Goal: Navigation & Orientation: Find specific page/section

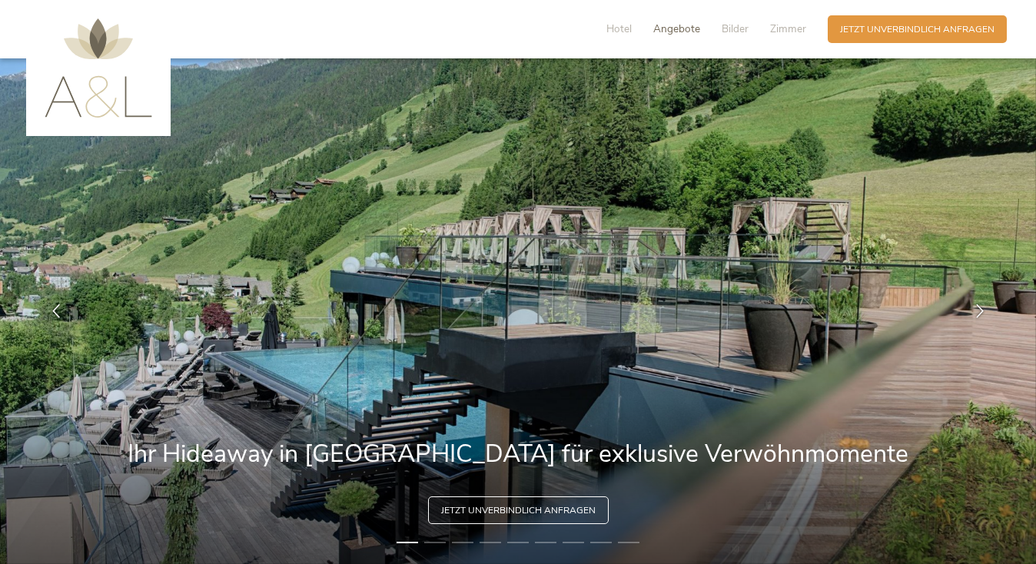
click at [691, 29] on span "Angebote" at bounding box center [676, 29] width 47 height 15
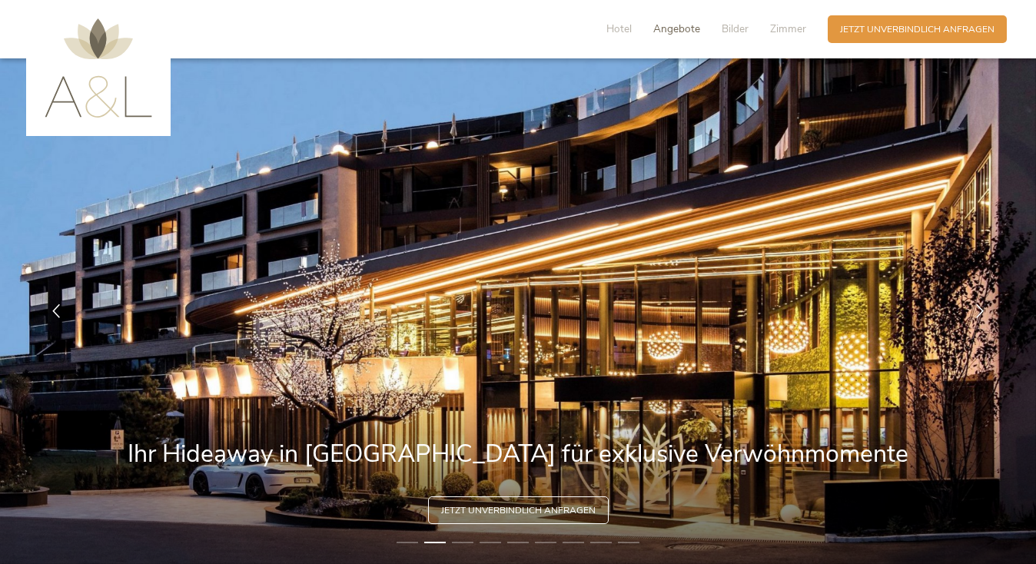
click at [679, 24] on span "Angebote" at bounding box center [676, 29] width 47 height 15
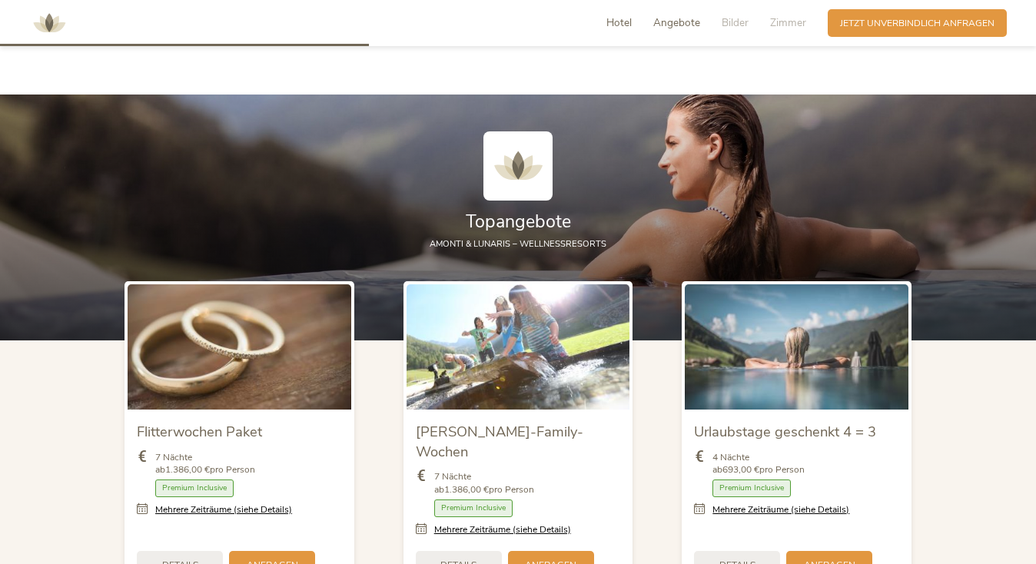
scroll to position [1367, 0]
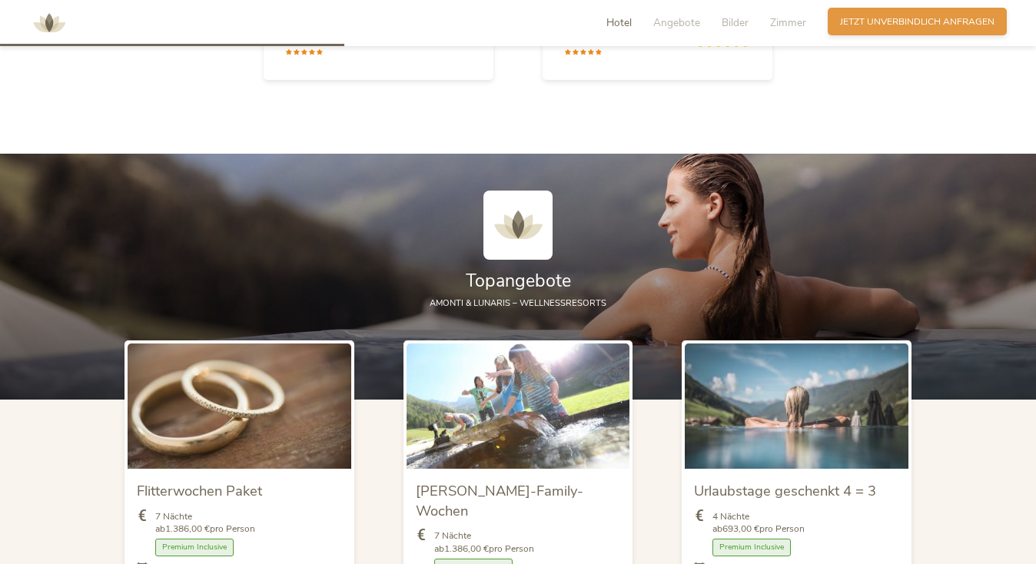
click at [864, 15] on span "Jetzt unverbindlich anfragen" at bounding box center [917, 21] width 154 height 13
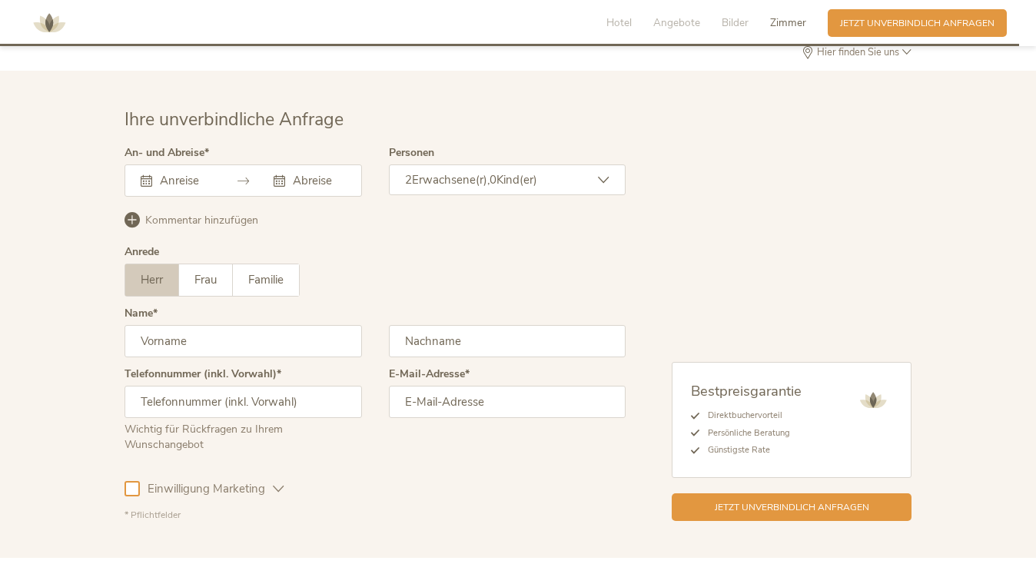
scroll to position [3803, 0]
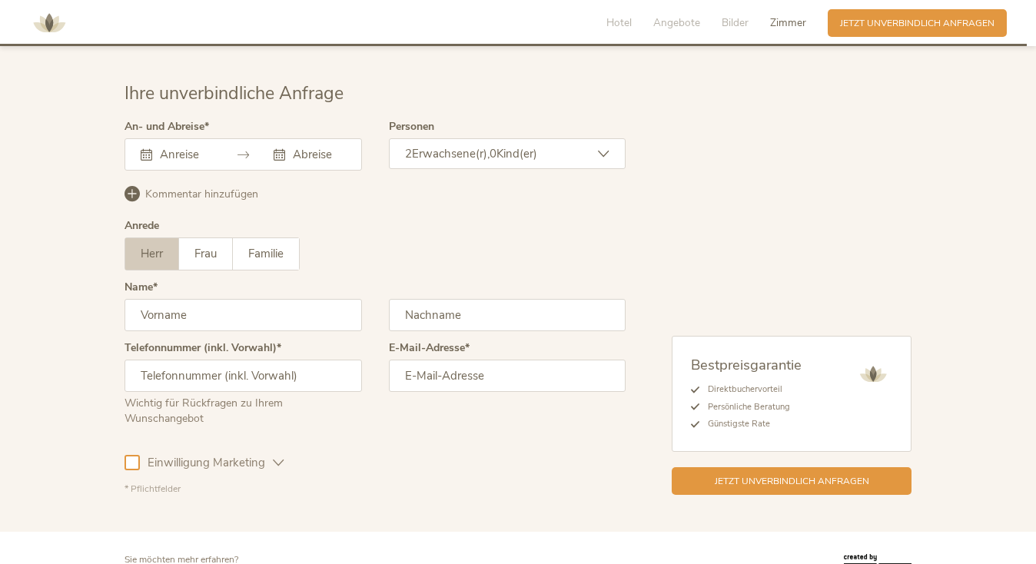
click at [779, 18] on span "Zimmer" at bounding box center [788, 22] width 36 height 15
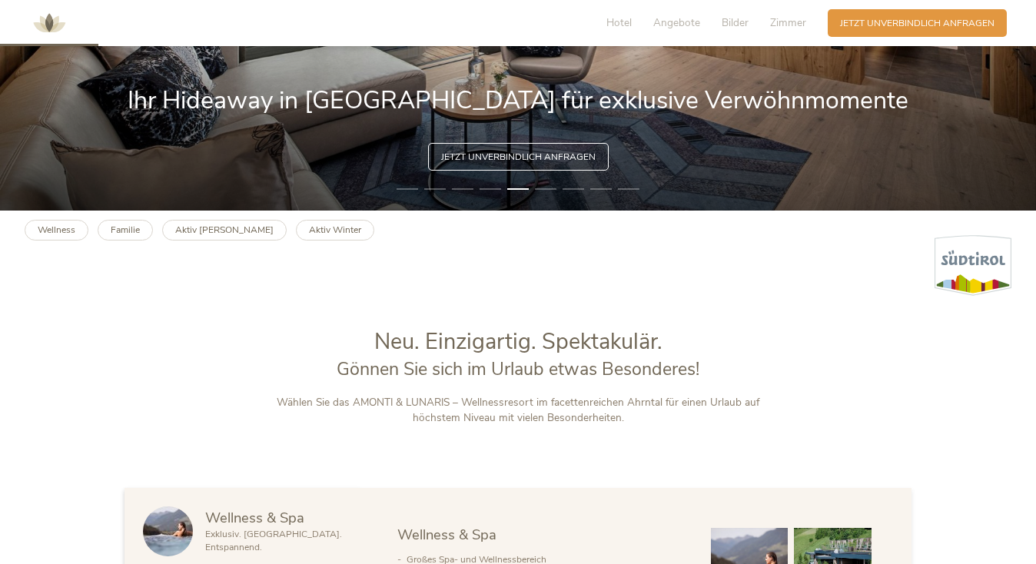
scroll to position [385, 0]
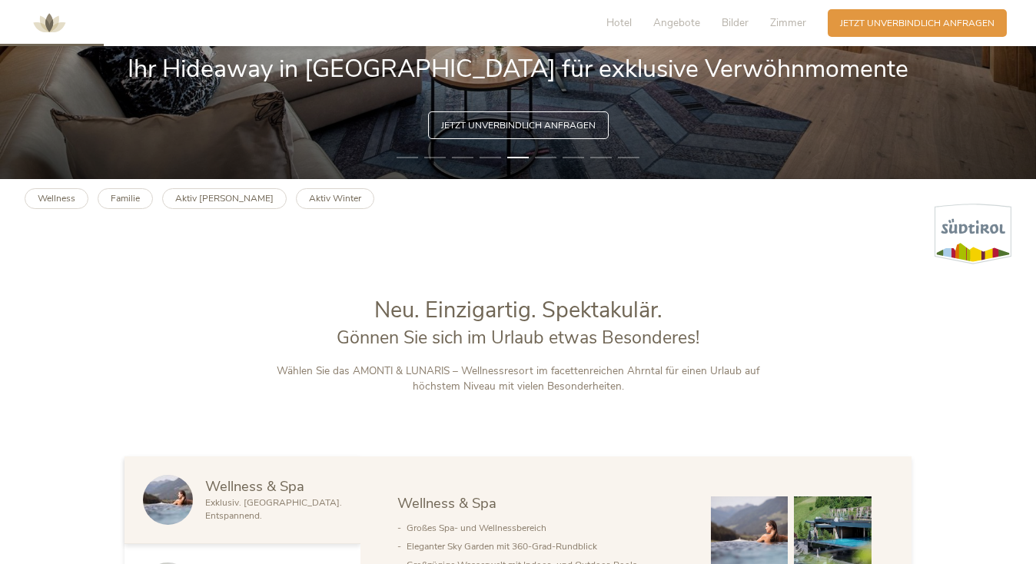
click at [791, 15] on div "Hotel Angebote Bilder Zimmer" at bounding box center [709, 23] width 237 height 28
click at [786, 32] on div "Hotel Angebote Bilder Zimmer" at bounding box center [709, 23] width 237 height 28
click at [785, 17] on span "Zimmer" at bounding box center [788, 22] width 36 height 15
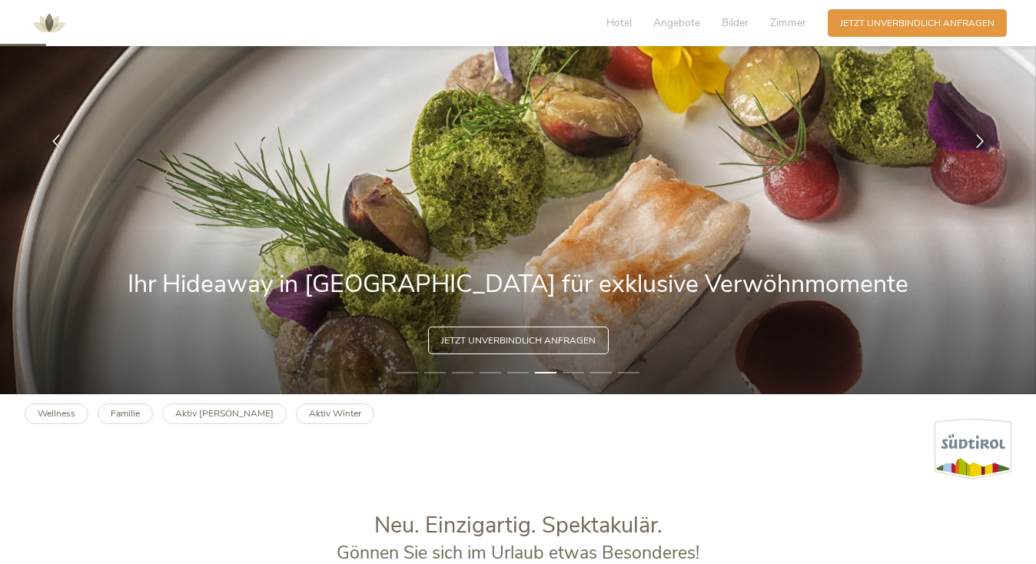
scroll to position [0, 0]
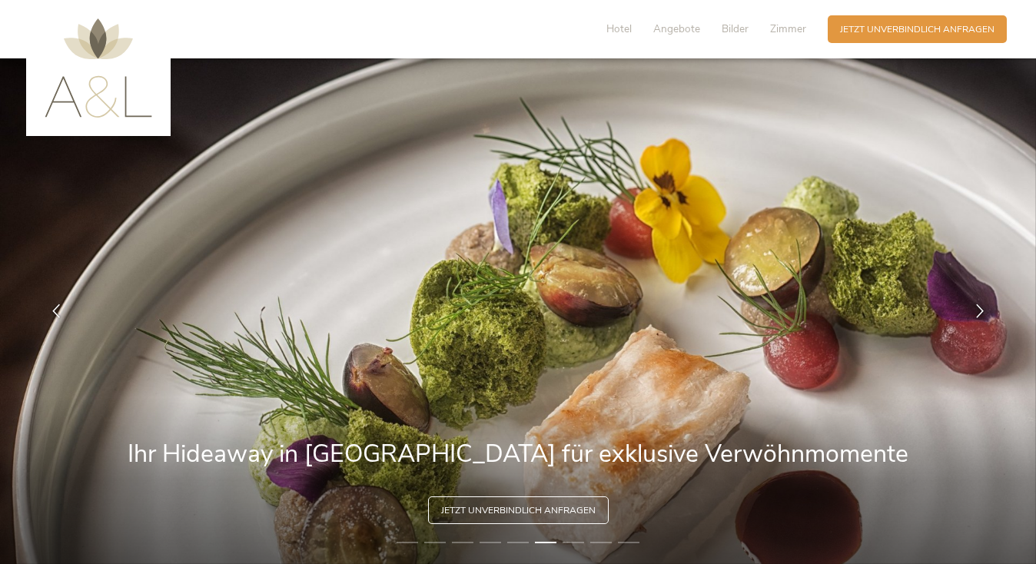
click at [88, 30] on img at bounding box center [99, 67] width 108 height 99
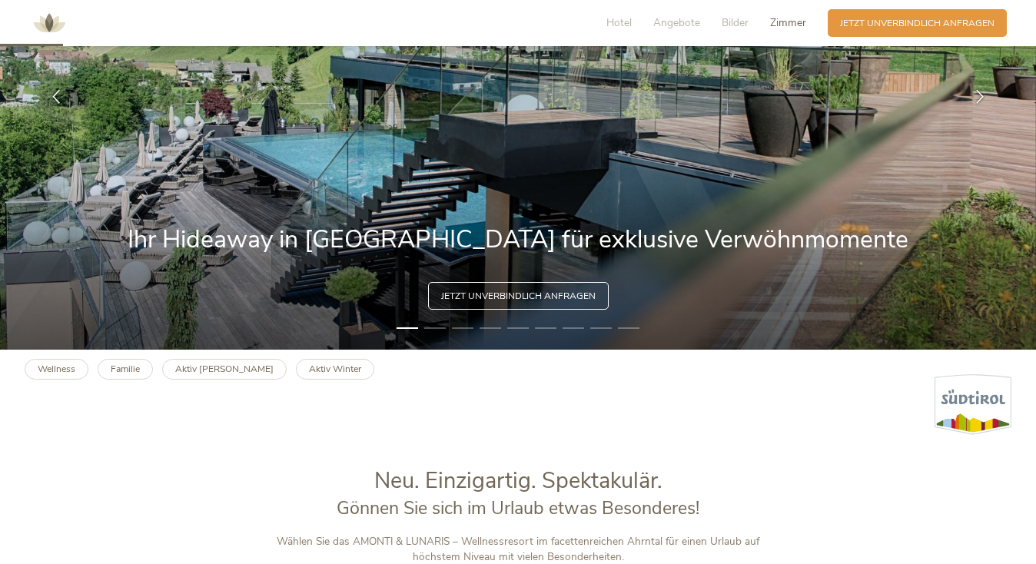
click at [792, 22] on span "Zimmer" at bounding box center [788, 22] width 36 height 15
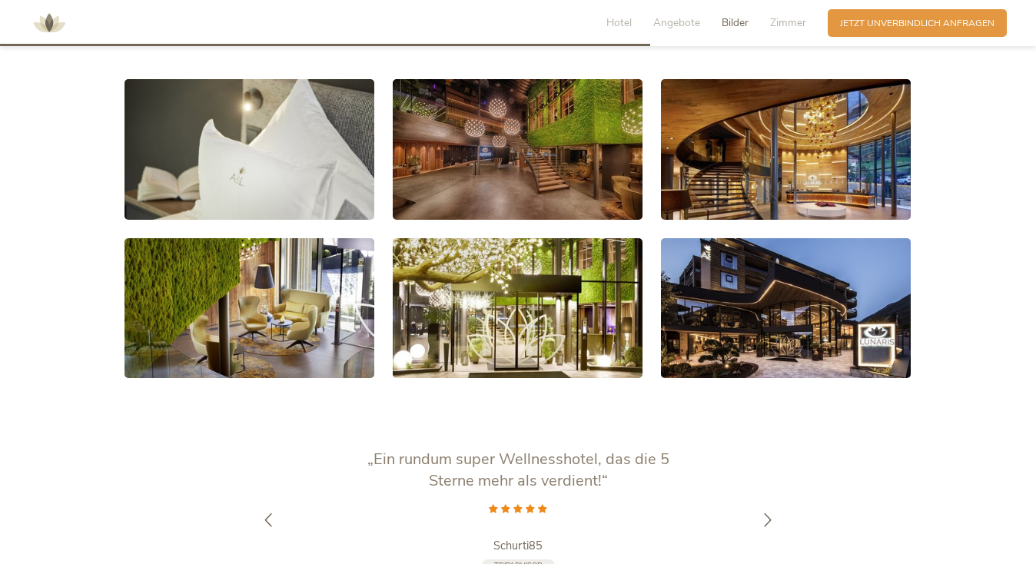
scroll to position [2374, 0]
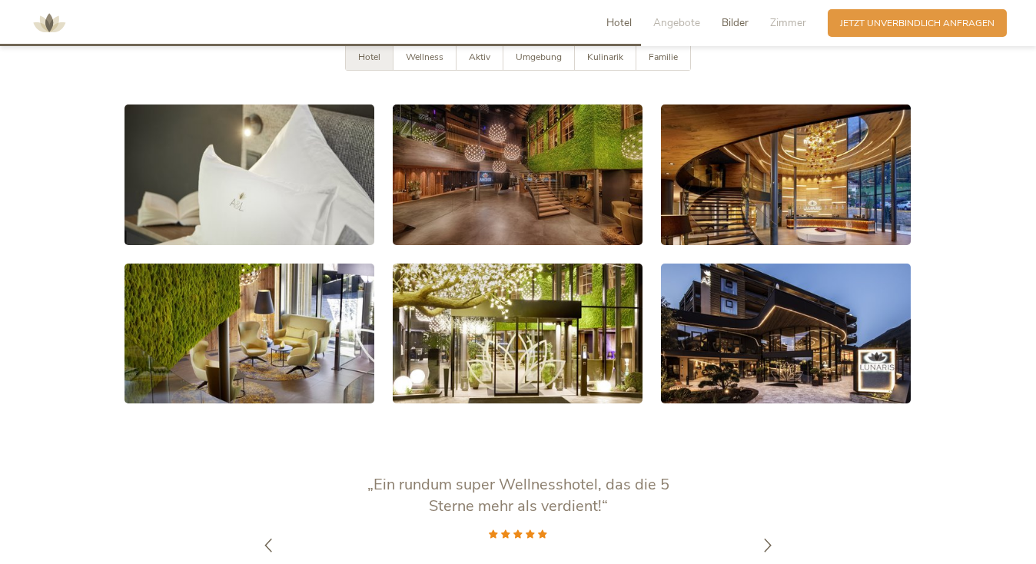
click at [619, 25] on span "Hotel" at bounding box center [618, 22] width 25 height 15
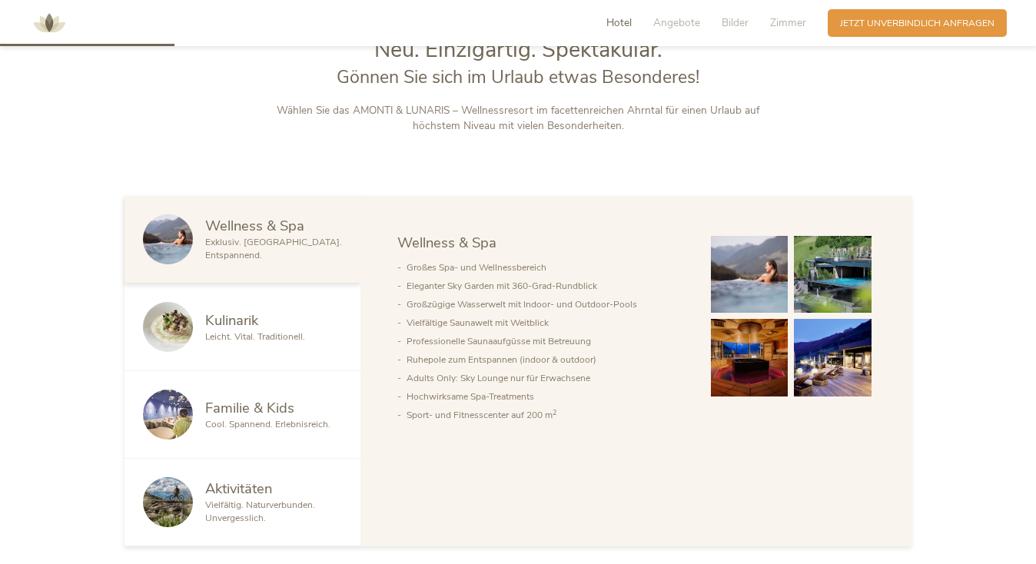
scroll to position [619, 0]
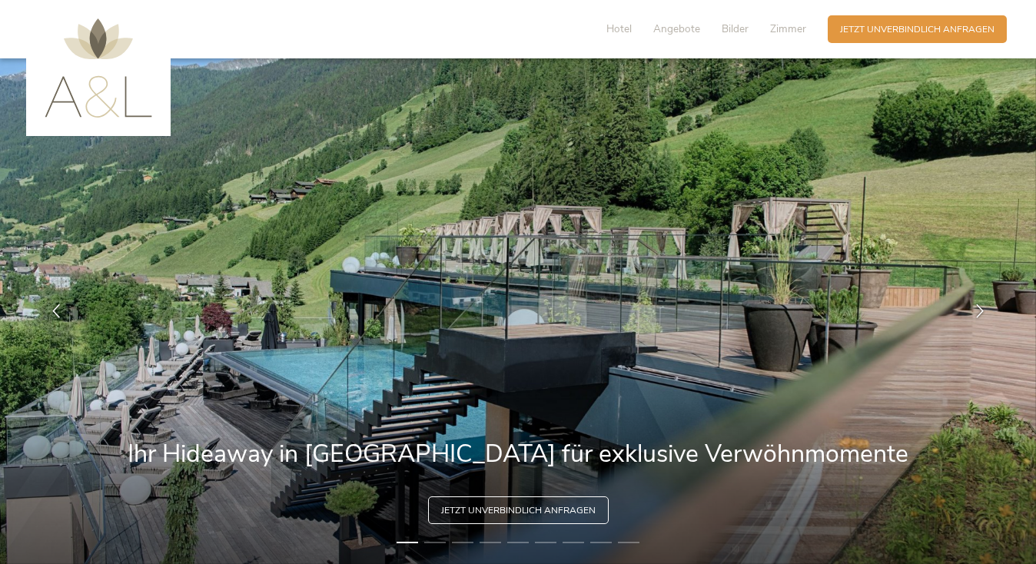
click at [72, 47] on img at bounding box center [99, 67] width 108 height 99
click at [620, 31] on span "Hotel" at bounding box center [618, 29] width 25 height 15
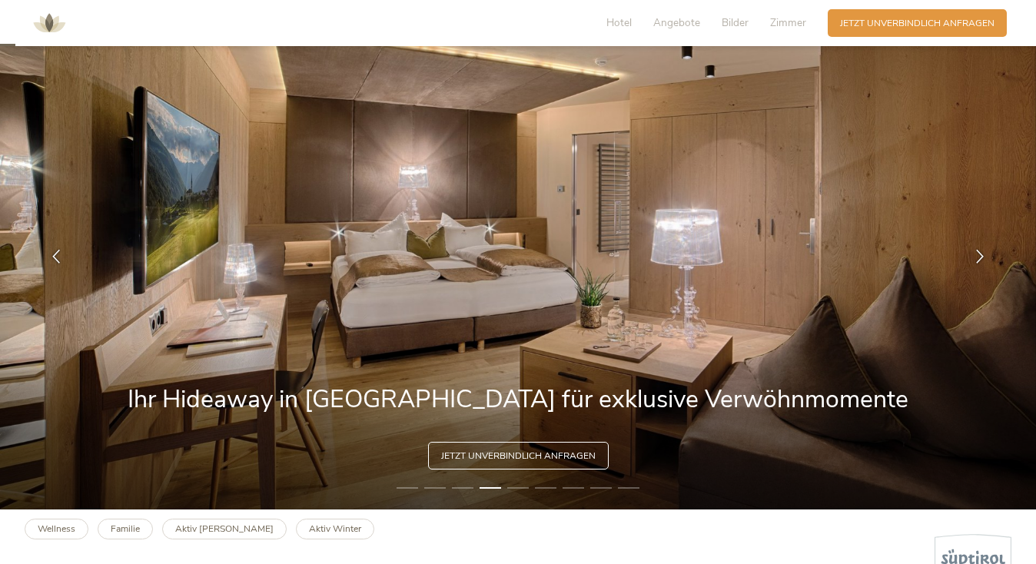
scroll to position [54, 0]
